Goal: Check status

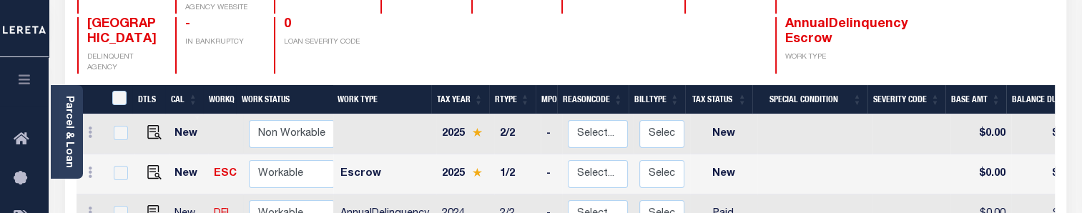
scroll to position [358, 0]
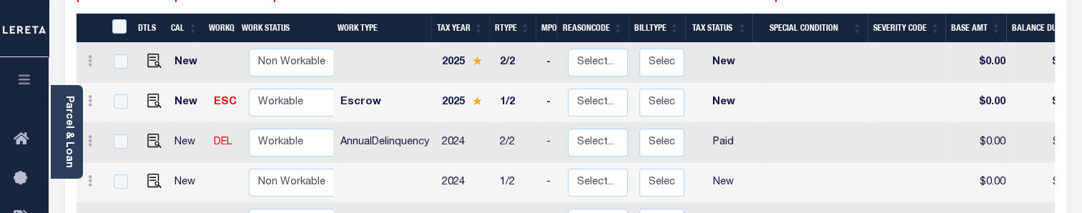
scroll to position [358, 0]
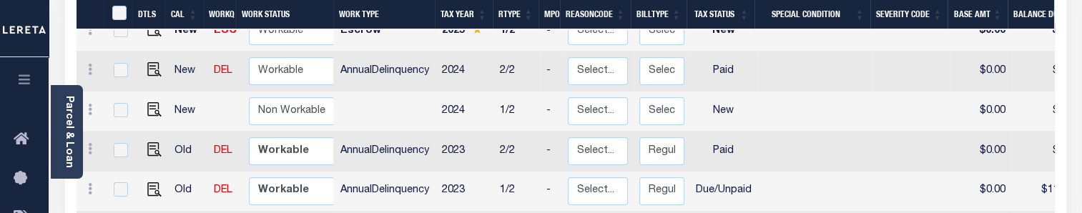
click at [452, 142] on td "2023" at bounding box center [465, 152] width 58 height 40
checkbox input "true"
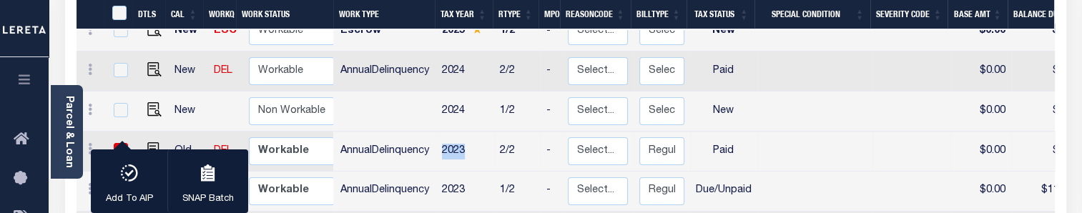
click at [452, 142] on td "2023" at bounding box center [465, 152] width 58 height 40
checkbox input "false"
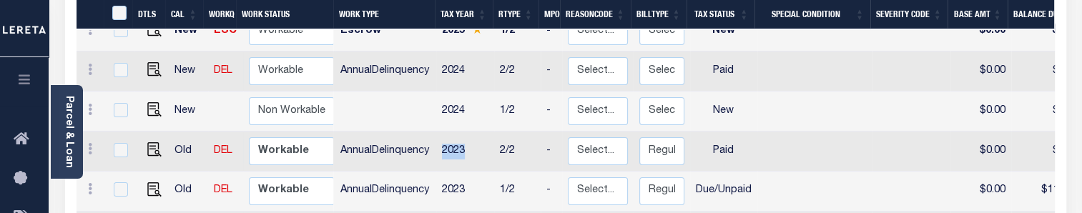
copy td "2023"
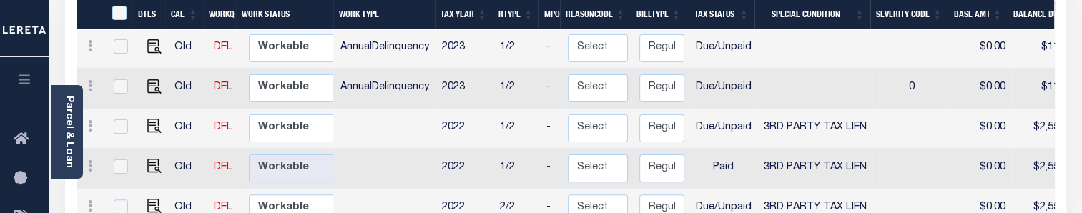
scroll to position [429, 0]
